Goal: Task Accomplishment & Management: Complete application form

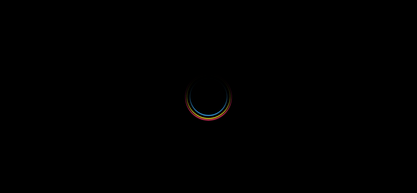
select select
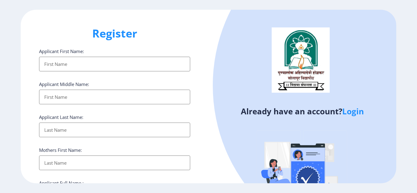
type input "[EMAIL_ADDRESS][DOMAIN_NAME]"
click at [355, 111] on link "Login" at bounding box center [353, 111] width 22 height 11
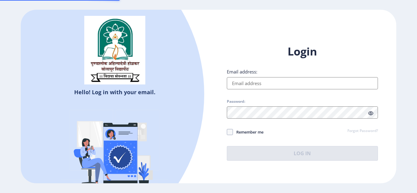
type input "[EMAIL_ADDRESS][DOMAIN_NAME]"
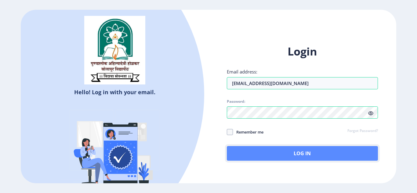
click at [326, 153] on button "Log In" at bounding box center [302, 153] width 151 height 15
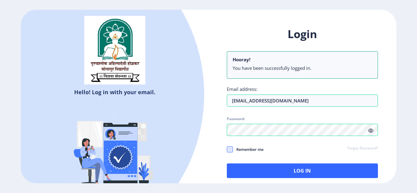
click at [228, 149] on span at bounding box center [230, 149] width 6 height 6
click at [227, 149] on input "Remember me" at bounding box center [227, 149] width 0 height 0
checkbox input "true"
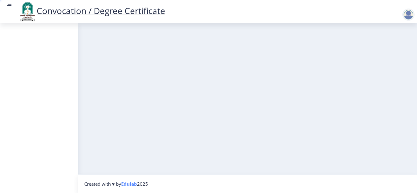
click at [314, 170] on nb-layout-column at bounding box center [247, 98] width 339 height 151
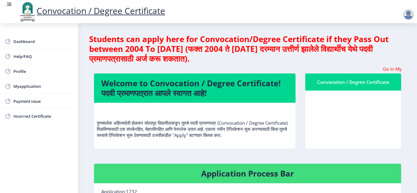
click at [413, 151] on nb-layout-column "Students can apply here for Convocation/Degree Certificate if they Pass Out bet…" at bounding box center [247, 196] width 339 height 346
click at [36, 88] on span "Myapplication" at bounding box center [43, 86] width 60 height 7
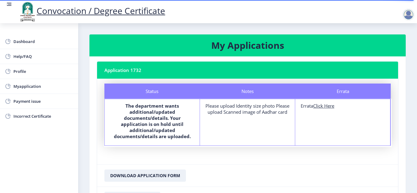
click at [250, 115] on div "Please upload Identity size photo Please upload Scanned image of Aadhar card" at bounding box center [247, 109] width 84 height 12
click at [414, 145] on nb-layout-column "My Applications Application 1732 Status Notes Errata Status The department want…" at bounding box center [247, 129] width 339 height 213
click at [324, 169] on nb-card-footer "Download Application Form" at bounding box center [247, 175] width 301 height 22
click at [245, 115] on div "Please upload Identity size photo Please upload Scanned image of Aadhar card" at bounding box center [247, 109] width 84 height 12
click at [322, 105] on u "Click Here" at bounding box center [323, 106] width 21 height 6
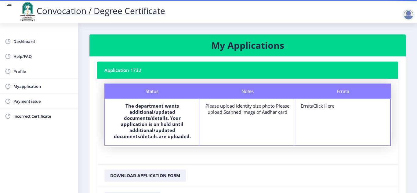
select select
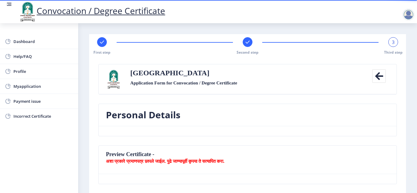
click at [393, 45] on span "3" at bounding box center [393, 42] width 3 height 6
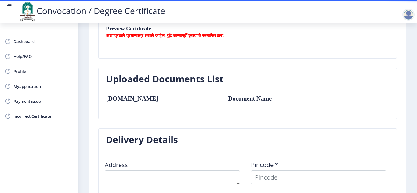
scroll to position [150, 0]
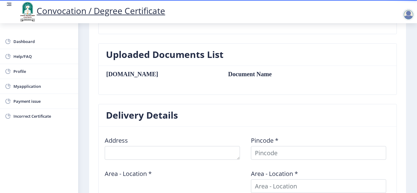
click at [222, 74] on td "Document Name" at bounding box center [277, 74] width 110 height 7
click at [336, 69] on nb-card-body "[DOMAIN_NAME] Document Name" at bounding box center [248, 80] width 298 height 29
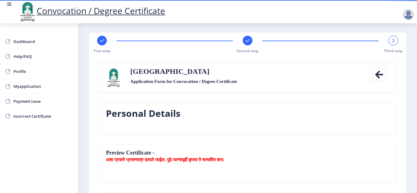
scroll to position [0, 0]
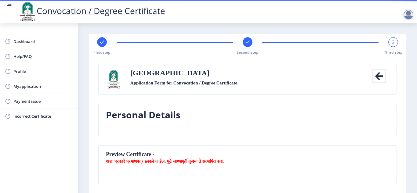
click at [247, 44] on rect at bounding box center [247, 42] width 6 height 6
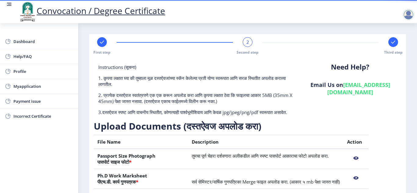
click at [414, 187] on nb-layout-column "First step 2 Second step Third step Instructions (सूचना) 1. कृपया लक्षात घ्या क…" at bounding box center [247, 150] width 339 height 254
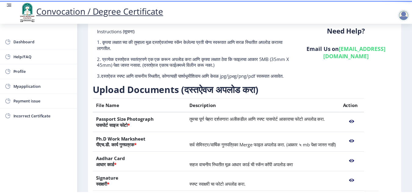
scroll to position [37, 0]
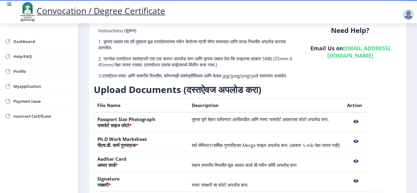
click at [365, 127] on nb-action at bounding box center [356, 121] width 18 height 11
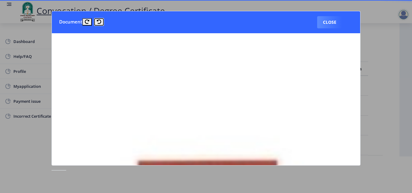
click at [97, 22] on icon at bounding box center [99, 22] width 5 height 5
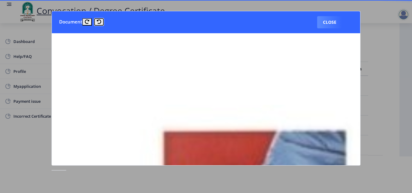
click at [98, 22] on icon at bounding box center [99, 22] width 5 height 5
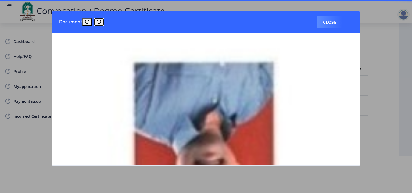
click at [98, 22] on icon at bounding box center [99, 22] width 5 height 5
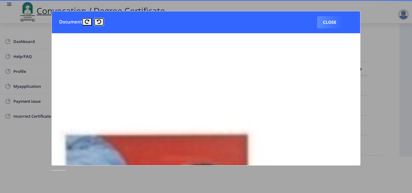
click at [98, 22] on icon at bounding box center [99, 22] width 5 height 5
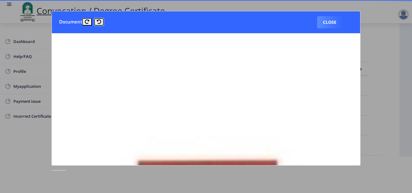
click at [98, 22] on icon at bounding box center [99, 22] width 5 height 5
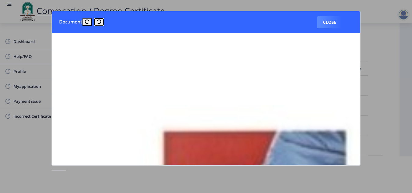
click at [98, 22] on icon at bounding box center [99, 22] width 5 height 5
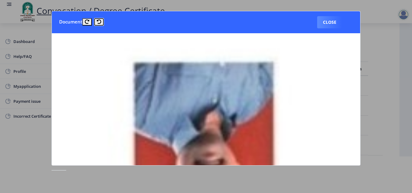
click at [98, 22] on icon at bounding box center [99, 22] width 5 height 5
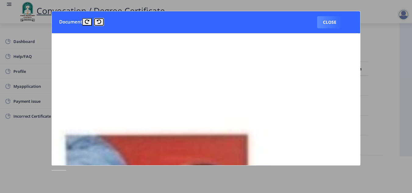
click at [98, 22] on icon at bounding box center [99, 22] width 5 height 5
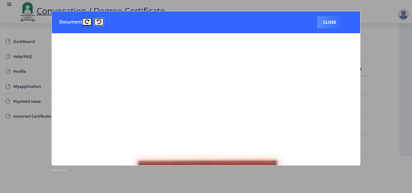
click at [98, 22] on icon at bounding box center [99, 22] width 5 height 5
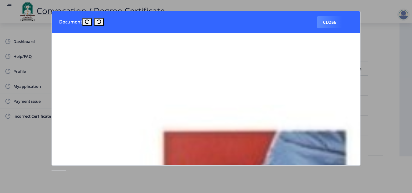
click at [86, 21] on icon at bounding box center [87, 22] width 5 height 5
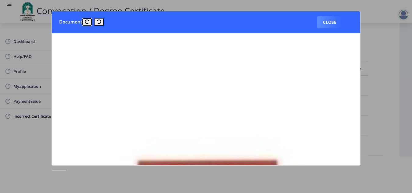
click at [86, 21] on icon at bounding box center [87, 22] width 5 height 5
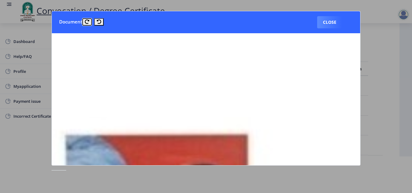
click at [86, 21] on icon at bounding box center [87, 22] width 5 height 5
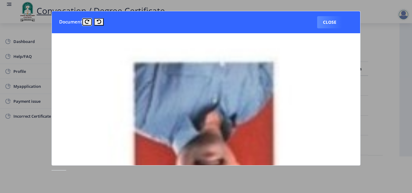
click at [86, 21] on icon at bounding box center [87, 22] width 5 height 5
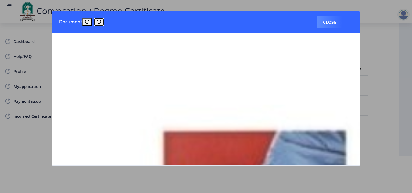
click at [101, 23] on button at bounding box center [98, 21] width 9 height 7
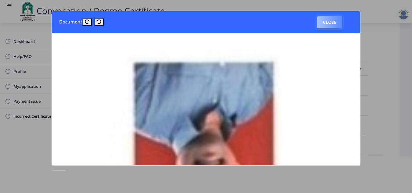
click at [329, 21] on button "Close" at bounding box center [329, 22] width 25 height 12
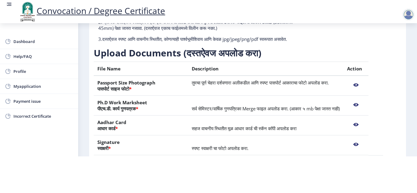
click at [131, 94] on th "Passport Size Photograph पासपोर्ट साइज फोटो *" at bounding box center [141, 86] width 94 height 20
click at [365, 91] on nb-action at bounding box center [356, 85] width 18 height 11
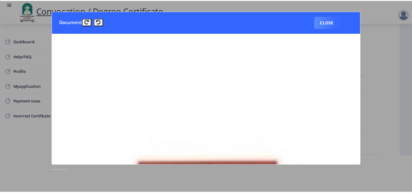
scroll to position [0, 0]
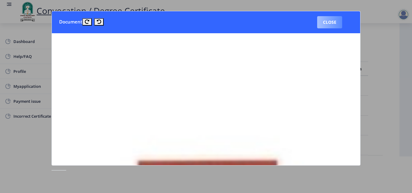
click at [333, 23] on button "Close" at bounding box center [329, 22] width 25 height 12
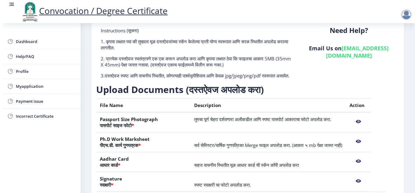
scroll to position [37, 0]
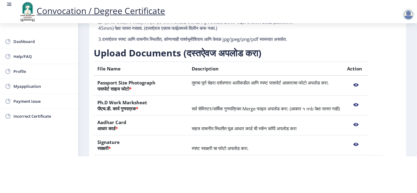
click at [415, 156] on html "Convocation / Degree Certificate Dashboard Help/FAQ Profile Myapplication Payme…" at bounding box center [208, 59] width 417 height 193
click at [328, 112] on span "सर्व सेमिस्टर/वार्षिक गुणपत्रिका Merge फाइल अपलोड करा. (आकार ५ mb पेक्षा जास्त …" at bounding box center [266, 109] width 148 height 6
click at [365, 110] on nb-action at bounding box center [356, 104] width 18 height 11
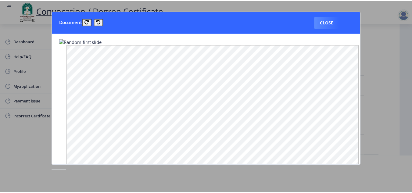
scroll to position [0, 0]
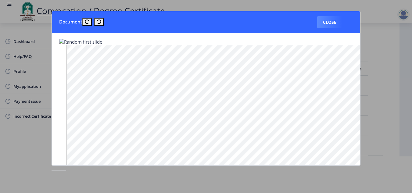
drag, startPoint x: 270, startPoint y: 12, endPoint x: 267, endPoint y: 42, distance: 30.0
click at [197, 12] on nb-card-header "Document Close" at bounding box center [206, 22] width 308 height 22
click at [392, 26] on div at bounding box center [206, 96] width 412 height 193
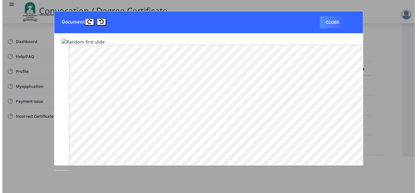
scroll to position [37, 0]
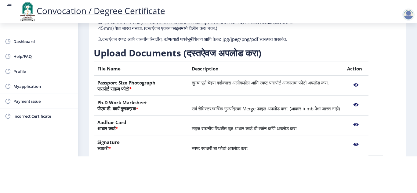
click at [365, 110] on nb-action at bounding box center [356, 104] width 18 height 11
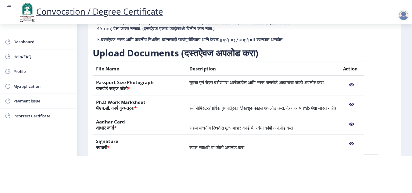
scroll to position [0, 0]
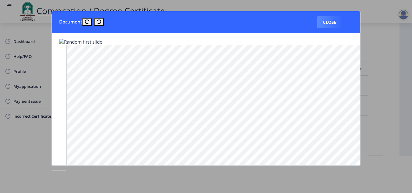
drag, startPoint x: 260, startPoint y: 21, endPoint x: 257, endPoint y: -2, distance: 23.2
click at [257, 0] on html "Convocation / Degree Certificate Dashboard Help/FAQ Profile Myapplication Payme…" at bounding box center [206, 59] width 412 height 193
click at [330, 23] on button "Close" at bounding box center [329, 22] width 25 height 12
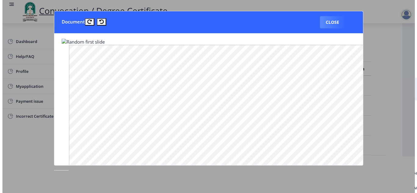
scroll to position [37, 0]
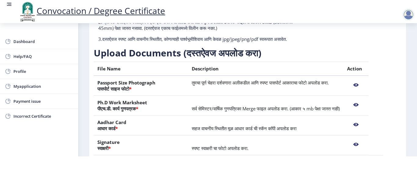
click at [323, 135] on td "सहज वाचनीय स्थितीत मूळ आधार कार्ड ची स्कॅन कॉपी अपलोड करा" at bounding box center [265, 126] width 155 height 20
click at [365, 130] on nb-action at bounding box center [356, 124] width 18 height 11
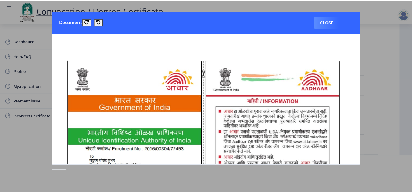
scroll to position [0, 0]
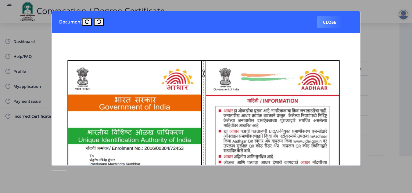
click at [162, 38] on nb-card-body at bounding box center [206, 99] width 308 height 132
drag, startPoint x: 162, startPoint y: 38, endPoint x: 138, endPoint y: 63, distance: 34.3
click at [360, 151] on nb-card-body at bounding box center [206, 99] width 308 height 132
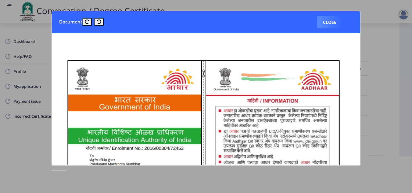
click at [379, 161] on div at bounding box center [206, 96] width 412 height 193
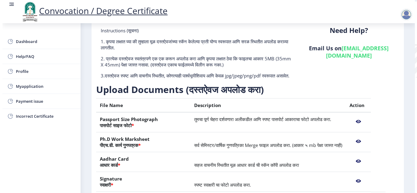
scroll to position [37, 0]
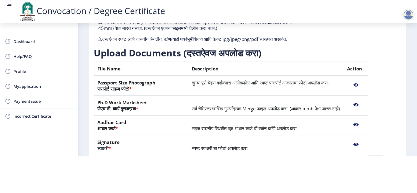
click at [365, 150] on nb-action at bounding box center [356, 144] width 18 height 11
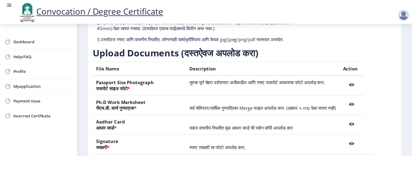
scroll to position [0, 0]
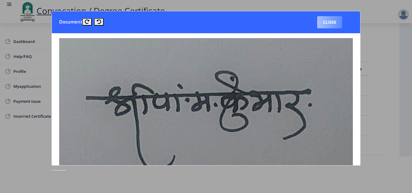
click at [329, 23] on button "Close" at bounding box center [329, 22] width 25 height 12
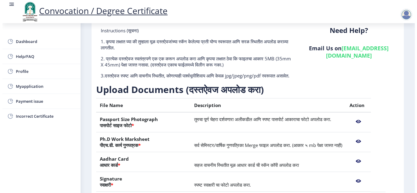
scroll to position [37, 0]
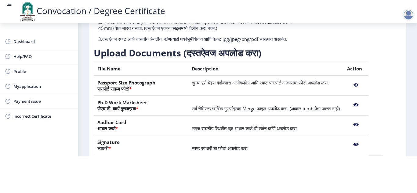
click at [116, 91] on th "Passport Size Photograph पासपोर्ट साइज फोटो *" at bounding box center [141, 86] width 94 height 20
click at [411, 47] on nb-layout-column "First step 2 Second step Third step Instructions (सूचना) 1. कृपया लक्षात घ्या क…" at bounding box center [247, 77] width 339 height 254
click at [17, 88] on span "Myapplication" at bounding box center [43, 86] width 60 height 7
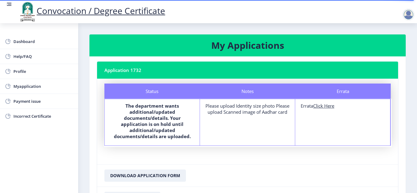
click at [255, 47] on h3 "My Applications" at bounding box center [247, 45] width 301 height 12
click at [413, 153] on nb-layout-column "My Applications Application 1732 Status Notes Errata Status The department want…" at bounding box center [247, 129] width 339 height 213
click at [322, 174] on nb-card-footer "Download Application Form" at bounding box center [247, 175] width 301 height 22
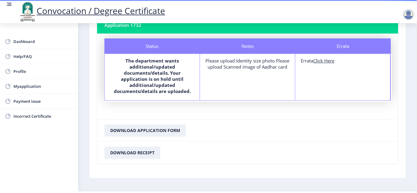
scroll to position [44, 0]
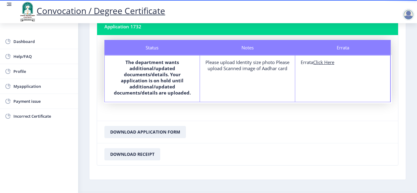
click at [324, 64] on u "Click Here" at bounding box center [323, 62] width 21 height 6
select select
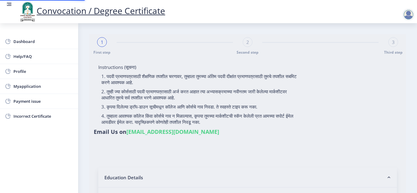
type input "[PERSON_NAME] [PERSON_NAME]"
type input "SHANTABAI [PERSON_NAME]"
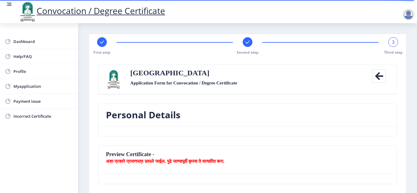
click at [103, 44] on rect at bounding box center [102, 42] width 6 height 6
select select "External"
select select "Education"
select select "March"
select select "FIRST CLASS"
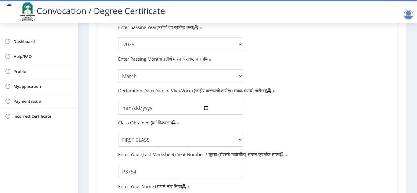
scroll to position [454, 0]
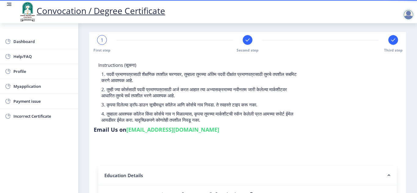
scroll to position [0, 0]
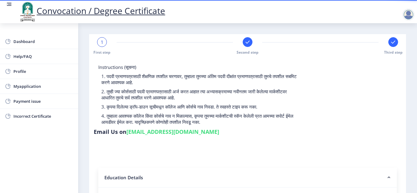
click at [391, 42] on icon at bounding box center [393, 42] width 4 height 3
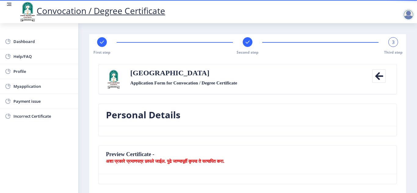
click at [246, 45] on div at bounding box center [248, 42] width 10 height 10
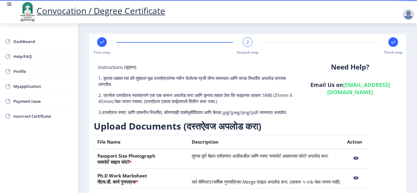
click at [414, 185] on nb-layout-column "First step 2 Second step Third step Instructions (सूचना) 1. कृपया लक्षात घ्या क…" at bounding box center [247, 150] width 339 height 254
click at [398, 157] on div "Instructions (सूचना) 1. कृपया लक्षात घ्या की तुम्हाला मूळ दस्तऐवजांच्या स्कॅन क…" at bounding box center [247, 158] width 307 height 189
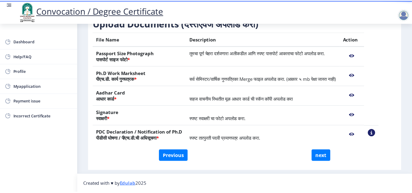
scroll to position [109, 0]
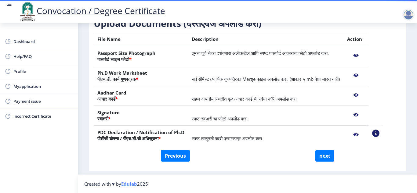
click at [143, 55] on th "Passport Size Photograph पासपोर्ट साइज फोटो *" at bounding box center [141, 56] width 94 height 20
click at [365, 55] on nb-action at bounding box center [356, 55] width 18 height 11
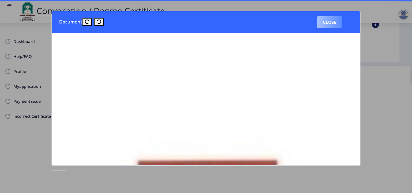
click at [331, 21] on button "Close" at bounding box center [329, 22] width 25 height 12
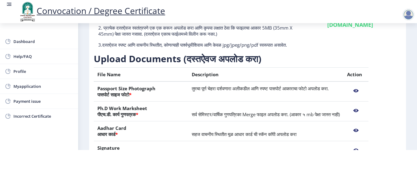
scroll to position [23, 0]
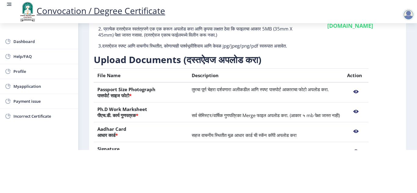
click at [409, 38] on nb-layout-column "First step 2 Second step Third step Instructions (सूचना) 1. कृपया लक्षात घ्या क…" at bounding box center [247, 84] width 339 height 254
click at [291, 150] on html "Convocation / Degree Certificate Dashboard Help/FAQ Profile Myapplication Payme…" at bounding box center [208, 53] width 417 height 193
click at [234, 150] on html "Convocation / Degree Certificate Dashboard Help/FAQ Profile Myapplication Payme…" at bounding box center [208, 53] width 417 height 193
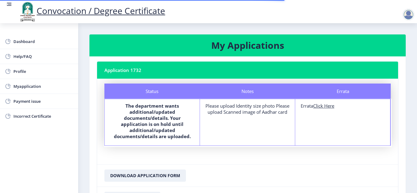
click at [322, 108] on u "Click Here" at bounding box center [323, 106] width 21 height 6
select select
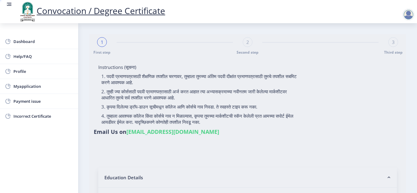
type input "[PERSON_NAME] [PERSON_NAME]"
type input "SHANTABAI [PERSON_NAME]"
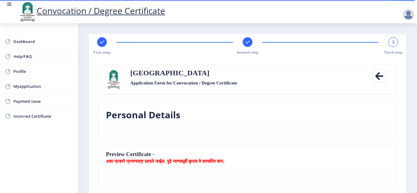
click at [358, 155] on nb-card-header "Preview Certificate - अशा प्रकारे प्रमाणपत्र छापले जाईल. पुढे जाण्यापूर्वी कृपय…" at bounding box center [248, 160] width 298 height 28
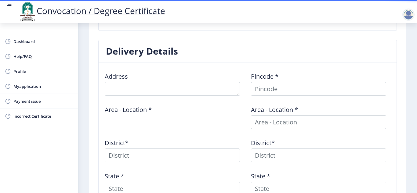
scroll to position [211, 0]
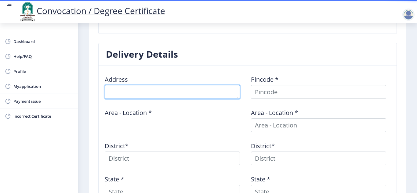
click at [134, 95] on textarea at bounding box center [172, 92] width 135 height 14
type textarea "NEAR KAIKADI MAHARAJ MATH [GEOGRAPHIC_DATA] [GEOGRAPHIC_DATA]"
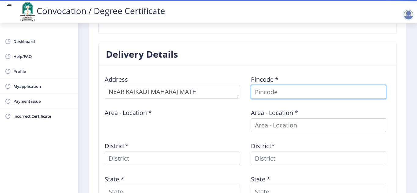
type input "[PERSON_NAME]"
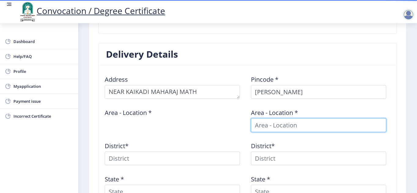
type input "[PERSON_NAME]"
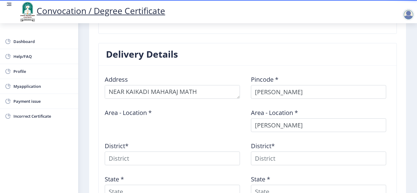
type input "[PERSON_NAME]"
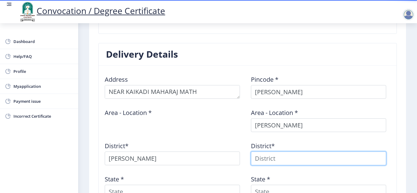
type input "[PERSON_NAME]"
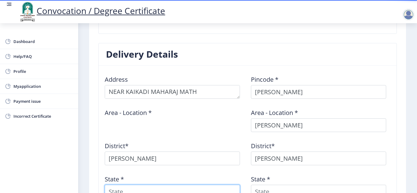
type input "[GEOGRAPHIC_DATA]"
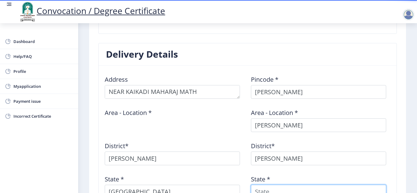
type input "[GEOGRAPHIC_DATA]"
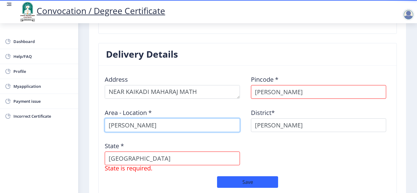
click at [177, 130] on input "[PERSON_NAME]" at bounding box center [172, 125] width 135 height 14
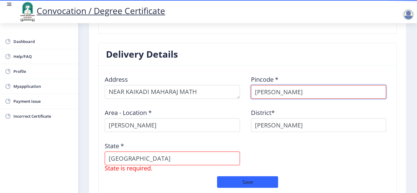
drag, startPoint x: 294, startPoint y: 94, endPoint x: 246, endPoint y: 96, distance: 48.5
click at [246, 96] on div "Address Pincode * [PERSON_NAME] Area - Location * [PERSON_NAME][GEOGRAPHIC_DATA…" at bounding box center [247, 123] width 292 height 106
type input "413304"
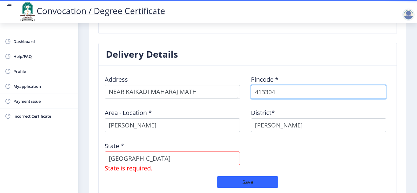
select select
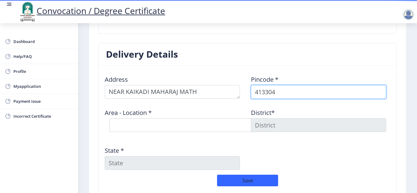
type input "413304"
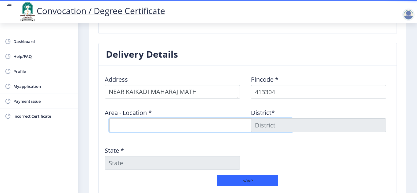
click at [152, 128] on select "Select Area Location Adhiv [PERSON_NAME] B.O Anawali B.O Babhulgaon B.O Bhandis…" at bounding box center [200, 125] width 183 height 14
select select "20: Object"
click at [109, 118] on select "Select Area Location Adhiv [PERSON_NAME] B.O Anawali B.O Babhulgaon B.O Bhandis…" at bounding box center [200, 125] width 183 height 14
type input "SOLAPUR"
type input "[GEOGRAPHIC_DATA]"
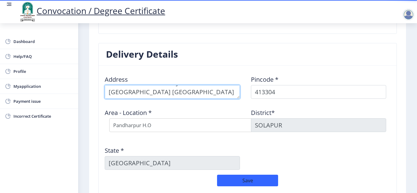
scroll to position [12, 0]
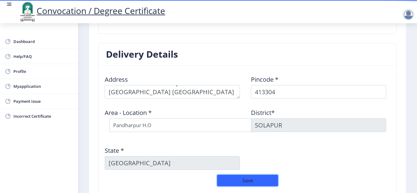
click at [257, 181] on button "Save" at bounding box center [247, 181] width 61 height 12
click at [414, 171] on nb-layout-column "First step Second step 3 Third step Solapur University Application Form for Con…" at bounding box center [247, 30] width 339 height 437
click at [414, 157] on nb-layout-column "First step Second step 3 Third step Solapur University Application Form for Con…" at bounding box center [247, 30] width 339 height 437
click at [326, 163] on div "Address Pincode * 413304 Area - Location * Select Area Location Adhiv [PERSON_N…" at bounding box center [247, 122] width 292 height 104
click at [408, 71] on nb-layout-column "First step Second step 3 Third step Solapur University Application Form for Con…" at bounding box center [247, 30] width 339 height 437
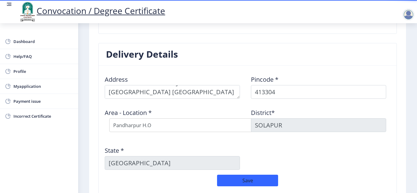
click at [318, 62] on nb-card-header "Delivery Details" at bounding box center [248, 54] width 298 height 22
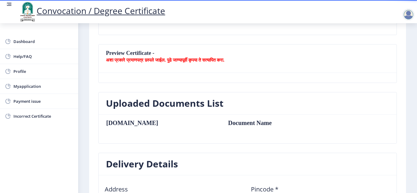
scroll to position [89, 0]
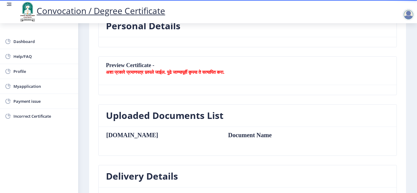
click at [141, 67] on nb-card-header "Preview Certificate - अशा प्रकारे प्रमाणपत्र छापले जाईल. पुढे जाण्यापूर्वी कृपय…" at bounding box center [248, 71] width 298 height 28
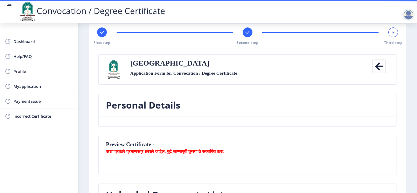
scroll to position [0, 0]
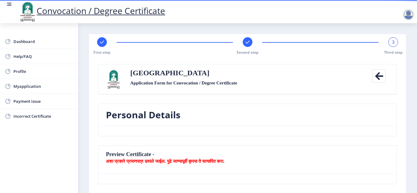
click at [391, 46] on div "3" at bounding box center [393, 42] width 10 height 10
click at [249, 43] on rect at bounding box center [247, 42] width 6 height 6
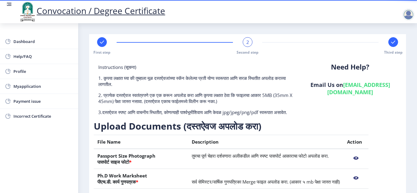
click at [365, 164] on nb-action at bounding box center [356, 158] width 18 height 11
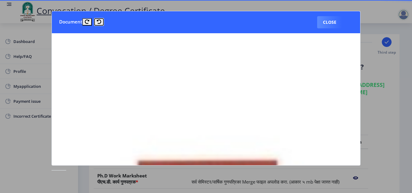
click at [100, 23] on icon at bounding box center [99, 22] width 5 height 5
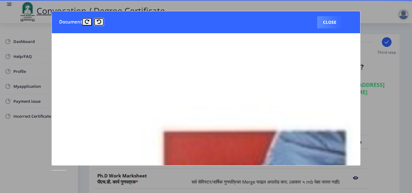
click at [100, 23] on icon at bounding box center [99, 22] width 5 height 5
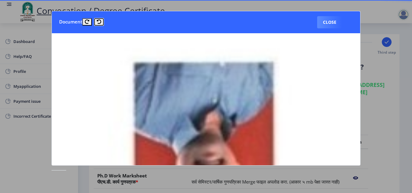
click at [100, 23] on icon at bounding box center [99, 22] width 5 height 5
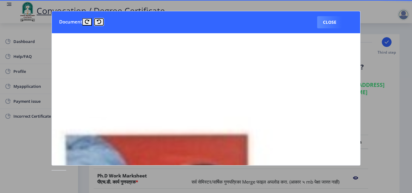
click at [100, 23] on icon at bounding box center [99, 22] width 5 height 5
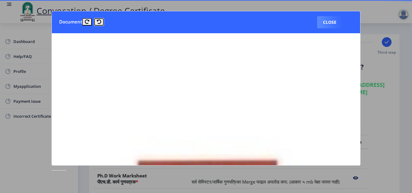
click at [100, 23] on icon at bounding box center [99, 22] width 5 height 5
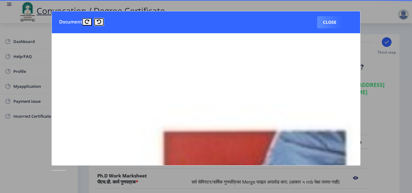
click at [100, 23] on icon at bounding box center [99, 22] width 5 height 5
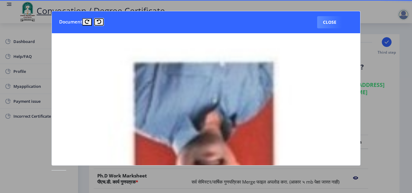
click at [100, 23] on icon at bounding box center [99, 22] width 5 height 5
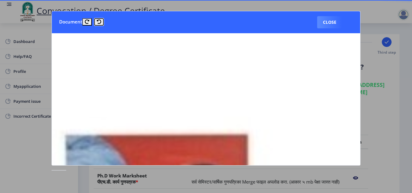
click at [100, 23] on icon at bounding box center [99, 22] width 5 height 5
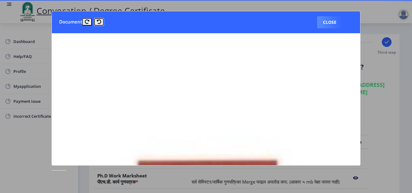
click at [100, 23] on icon at bounding box center [99, 22] width 5 height 5
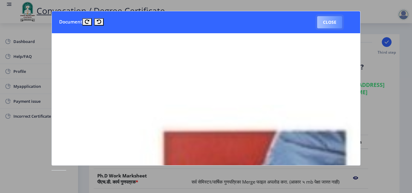
click at [327, 22] on button "Close" at bounding box center [329, 22] width 25 height 12
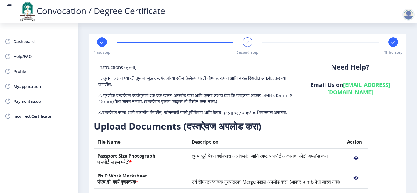
click at [415, 177] on nb-layout-column "First step 2 Second step Third step Instructions (सूचना) 1. कृपया लक्षात घ्या क…" at bounding box center [247, 150] width 339 height 254
click at [410, 113] on nb-layout-column "First step 2 Second step Third step Instructions (सूचना) 1. कृपया लक्षात घ्या क…" at bounding box center [247, 150] width 339 height 254
click at [248, 42] on div "2" at bounding box center [248, 42] width 10 height 10
click at [123, 168] on th "Passport Size Photograph पासपोर्ट साइज फोटो *" at bounding box center [141, 159] width 94 height 20
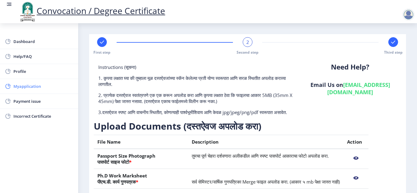
click at [23, 84] on span "Myapplication" at bounding box center [43, 86] width 60 height 7
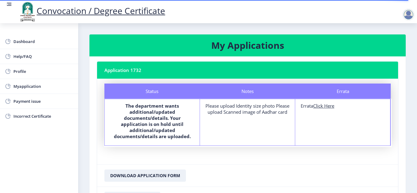
click at [158, 124] on b "The department wants additional/updated documents/details. Your application is …" at bounding box center [152, 121] width 77 height 37
click at [141, 73] on nb-card-header "Application 1732" at bounding box center [247, 70] width 301 height 17
click at [29, 42] on span "Dashboard" at bounding box center [43, 41] width 60 height 7
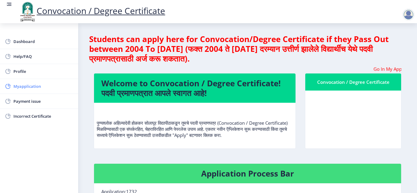
click at [29, 86] on span "Myapplication" at bounding box center [43, 86] width 60 height 7
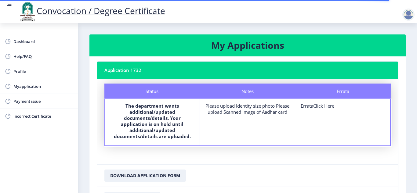
click at [323, 133] on div "Errata Errata Click Here" at bounding box center [342, 122] width 95 height 46
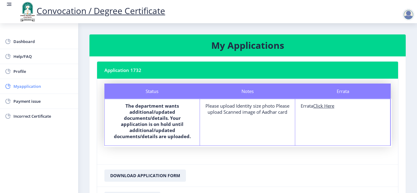
drag, startPoint x: 28, startPoint y: 87, endPoint x: 34, endPoint y: 92, distance: 7.4
click at [28, 87] on span "Myapplication" at bounding box center [43, 86] width 60 height 7
select select
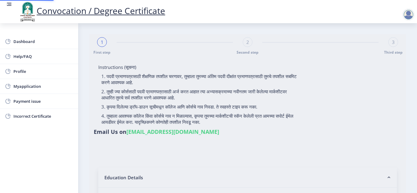
type input "[PERSON_NAME] [PERSON_NAME]"
type input "SHANTABAI [PERSON_NAME]"
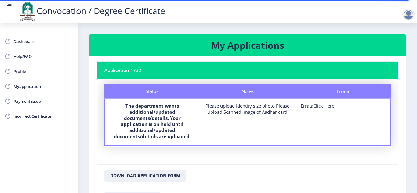
click at [407, 12] on div at bounding box center [408, 15] width 12 height 12
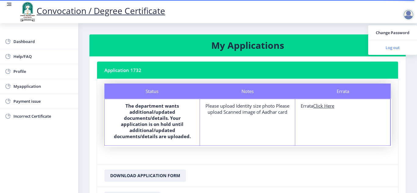
click at [391, 50] on span "Log out" at bounding box center [392, 47] width 39 height 7
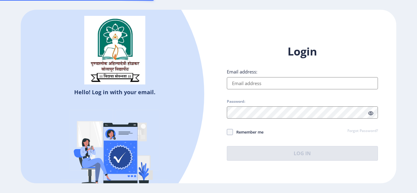
type input "[EMAIL_ADDRESS][DOMAIN_NAME]"
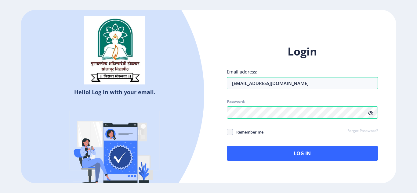
click at [370, 113] on icon at bounding box center [370, 113] width 5 height 5
click at [344, 21] on div "Hello! Log in with your email. Don't have an account? Register Login Email addr…" at bounding box center [208, 97] width 375 height 174
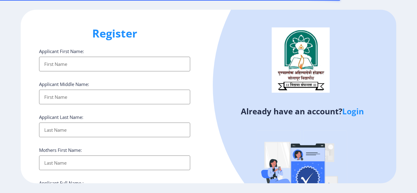
select select
click at [360, 114] on link "Login" at bounding box center [353, 111] width 22 height 11
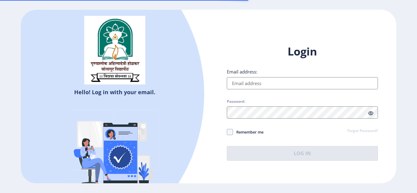
type input "[EMAIL_ADDRESS][DOMAIN_NAME]"
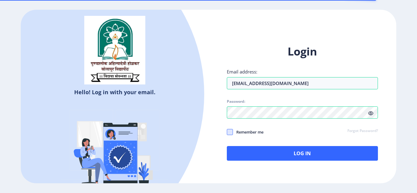
click at [229, 133] on span at bounding box center [230, 132] width 6 height 6
click at [227, 132] on input "Remember me" at bounding box center [227, 132] width 0 height 0
checkbox input "true"
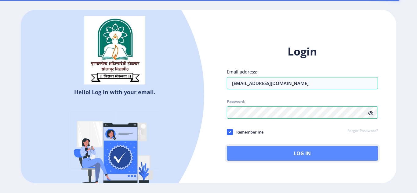
click at [284, 151] on button "Log In" at bounding box center [302, 153] width 151 height 15
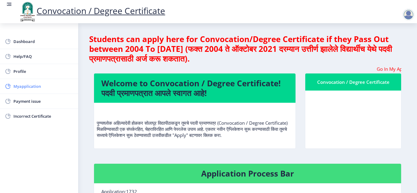
click at [26, 87] on span "Myapplication" at bounding box center [43, 86] width 60 height 7
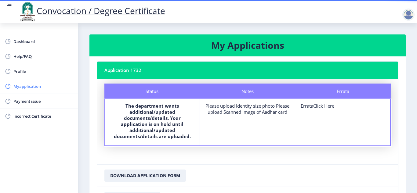
click at [37, 86] on span "Myapplication" at bounding box center [43, 86] width 60 height 7
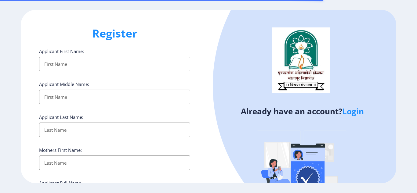
select select
click at [351, 112] on link "Login" at bounding box center [353, 111] width 22 height 11
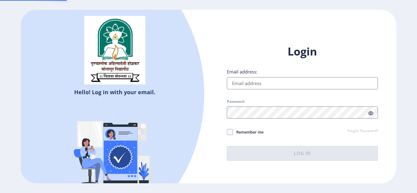
type input "[EMAIL_ADDRESS][DOMAIN_NAME]"
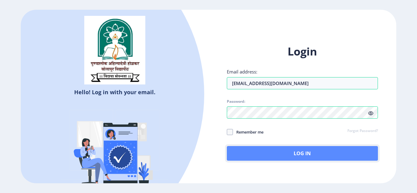
click at [294, 158] on button "Log In" at bounding box center [302, 153] width 151 height 15
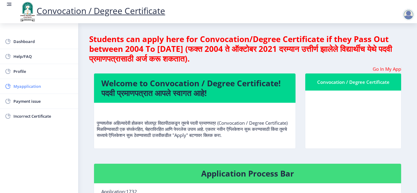
click at [41, 88] on span "Myapplication" at bounding box center [43, 86] width 60 height 7
